Goal: Navigation & Orientation: Find specific page/section

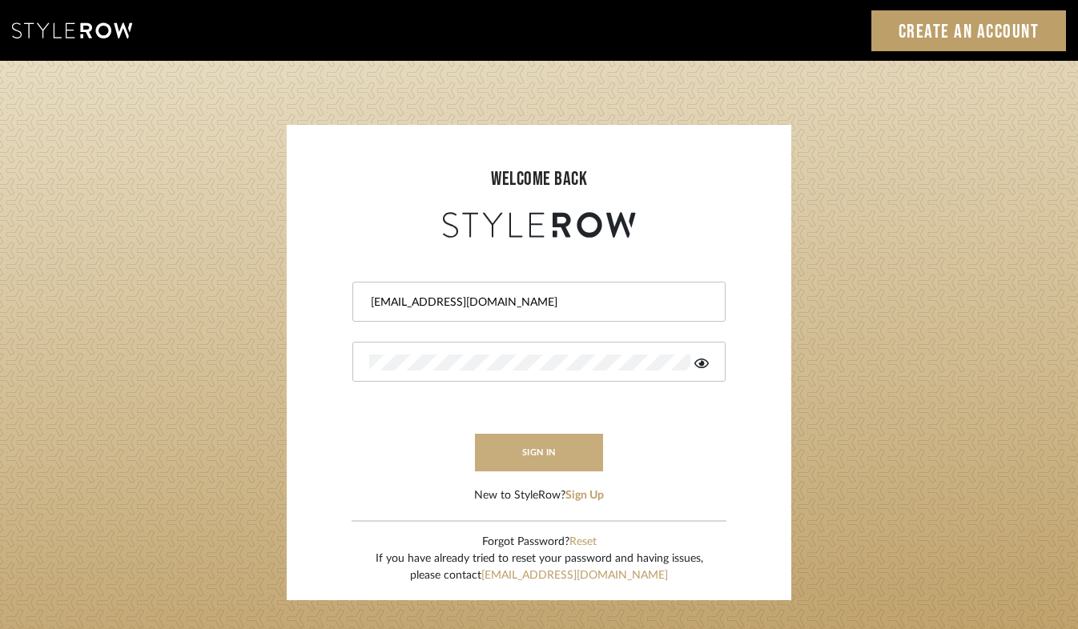
click at [525, 279] on button "sign in" at bounding box center [539, 453] width 128 height 38
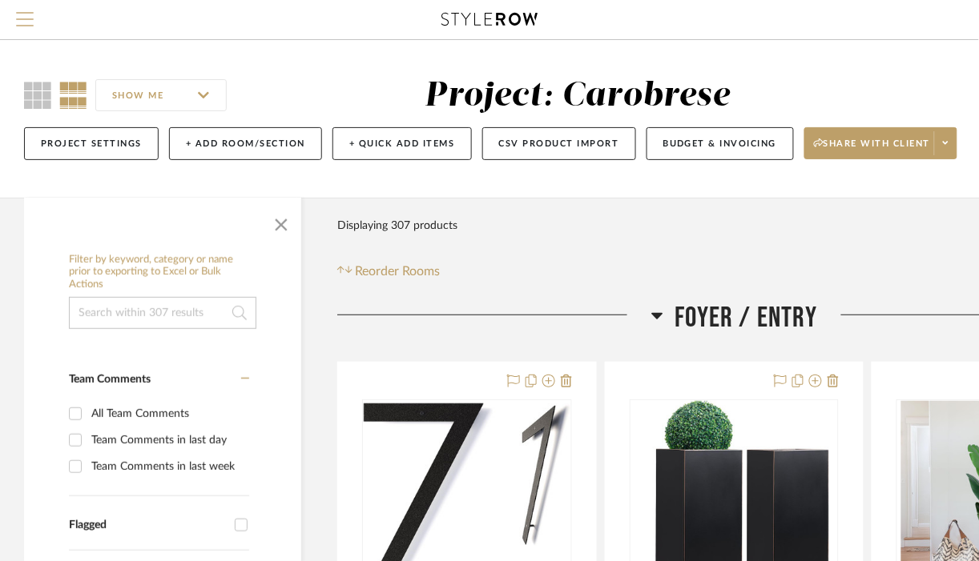
click at [27, 16] on span "Menu" at bounding box center [25, 24] width 18 height 24
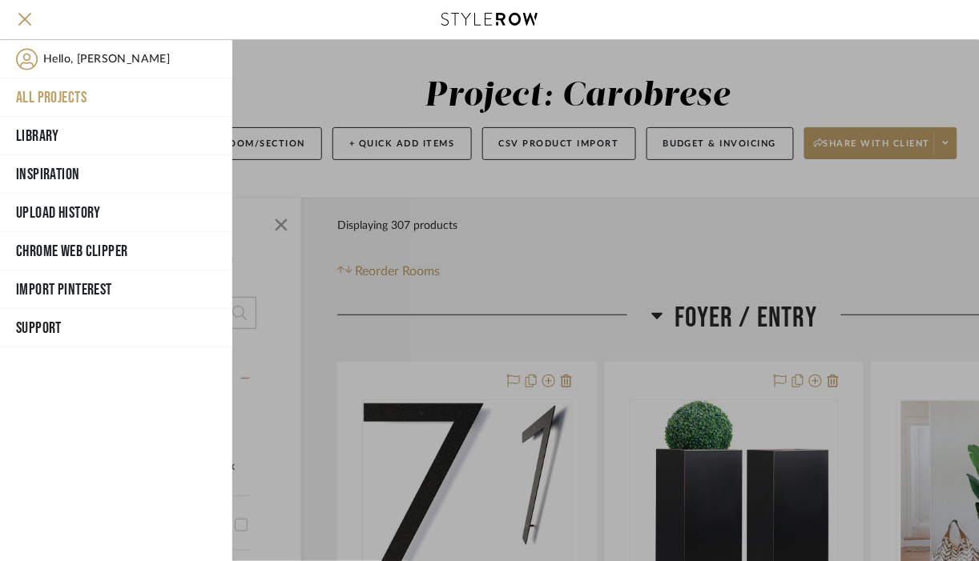
click at [54, 110] on button "All Projects" at bounding box center [116, 97] width 232 height 38
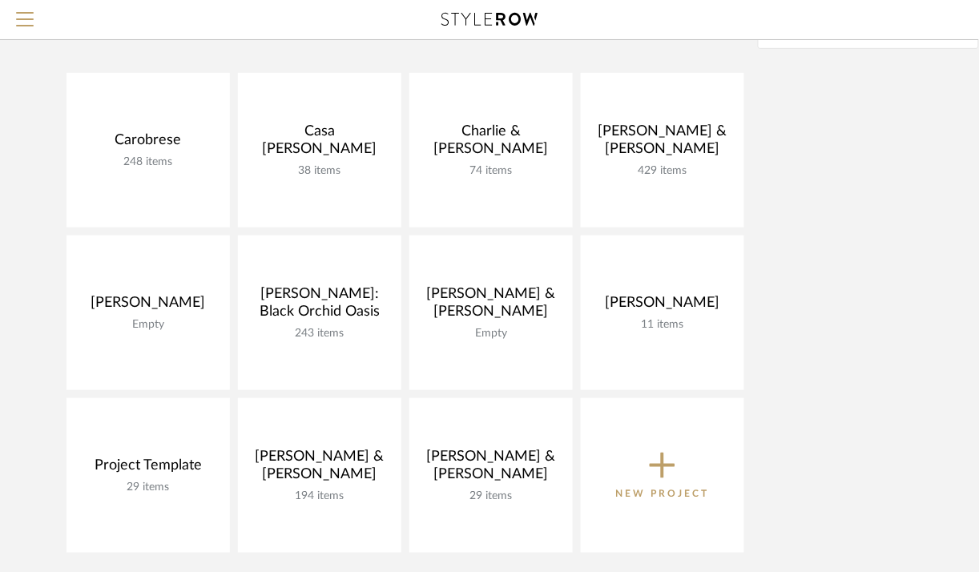
scroll to position [152, 0]
